Goal: Transaction & Acquisition: Obtain resource

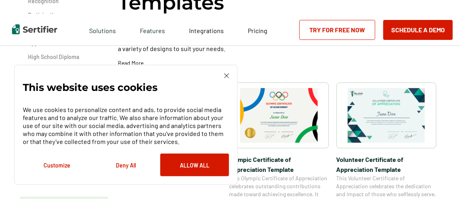
click at [170, 117] on p "We use cookies to personalize content and ads, to provide social media features…" at bounding box center [126, 126] width 206 height 40
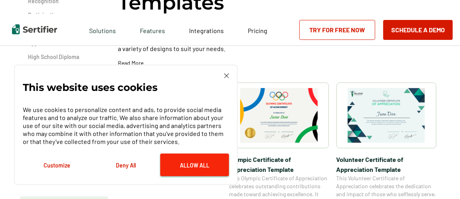
click at [190, 167] on button "Allow All" at bounding box center [194, 165] width 69 height 23
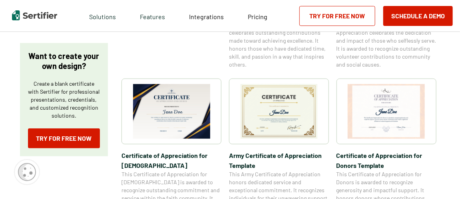
scroll to position [267, 0]
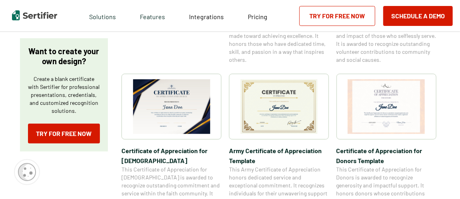
click at [179, 112] on img at bounding box center [172, 107] width 78 height 55
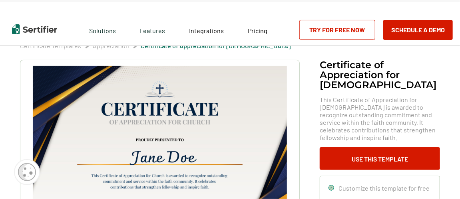
scroll to position [12, 0]
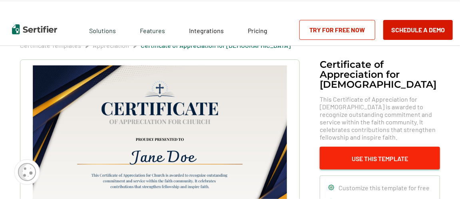
click at [375, 147] on button "Use This Template" at bounding box center [380, 158] width 120 height 23
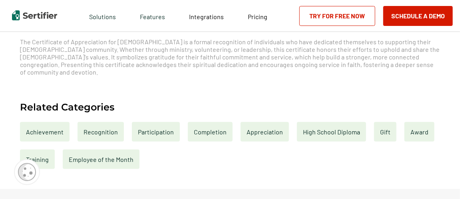
scroll to position [316, 0]
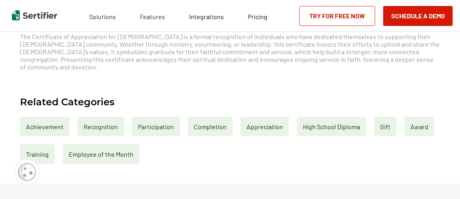
click at [264, 118] on div "Appreciation" at bounding box center [265, 127] width 48 height 20
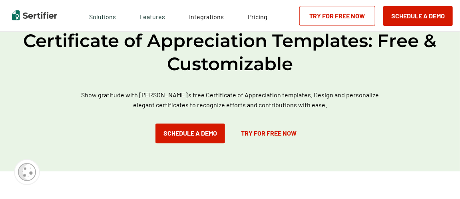
scroll to position [495, 0]
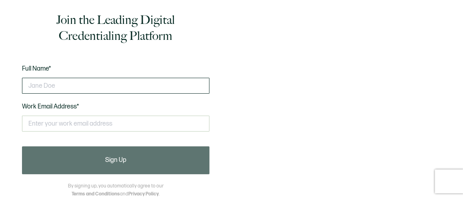
click at [46, 90] on input "text" at bounding box center [115, 86] width 187 height 16
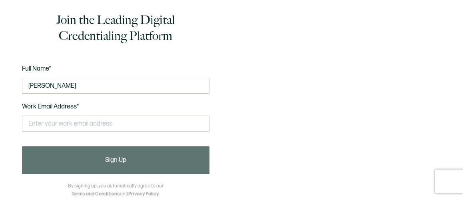
type input "Lacissa Jackson"
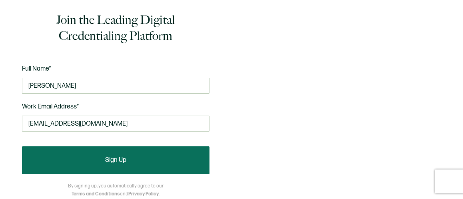
click at [119, 163] on span "Sign Up" at bounding box center [115, 160] width 21 height 6
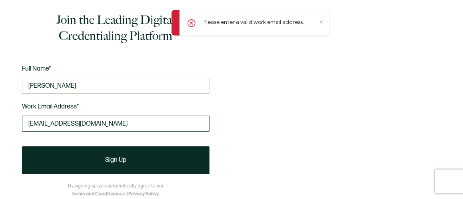
click at [117, 122] on input "LacissaJackson@yahoo.com" at bounding box center [115, 124] width 187 height 16
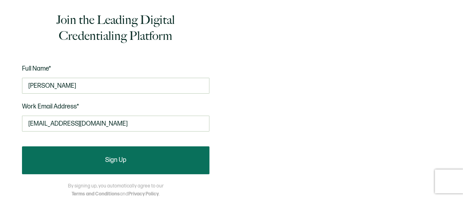
type input "LacissaJackson@gmail.com"
click at [72, 154] on button "Sign Up" at bounding box center [115, 161] width 187 height 28
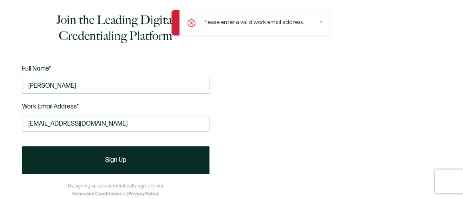
click at [322, 19] on div "Please enter a valid work email address." at bounding box center [250, 23] width 158 height 26
click at [321, 23] on icon at bounding box center [321, 22] width 4 height 4
